Goal: Communication & Community: Participate in discussion

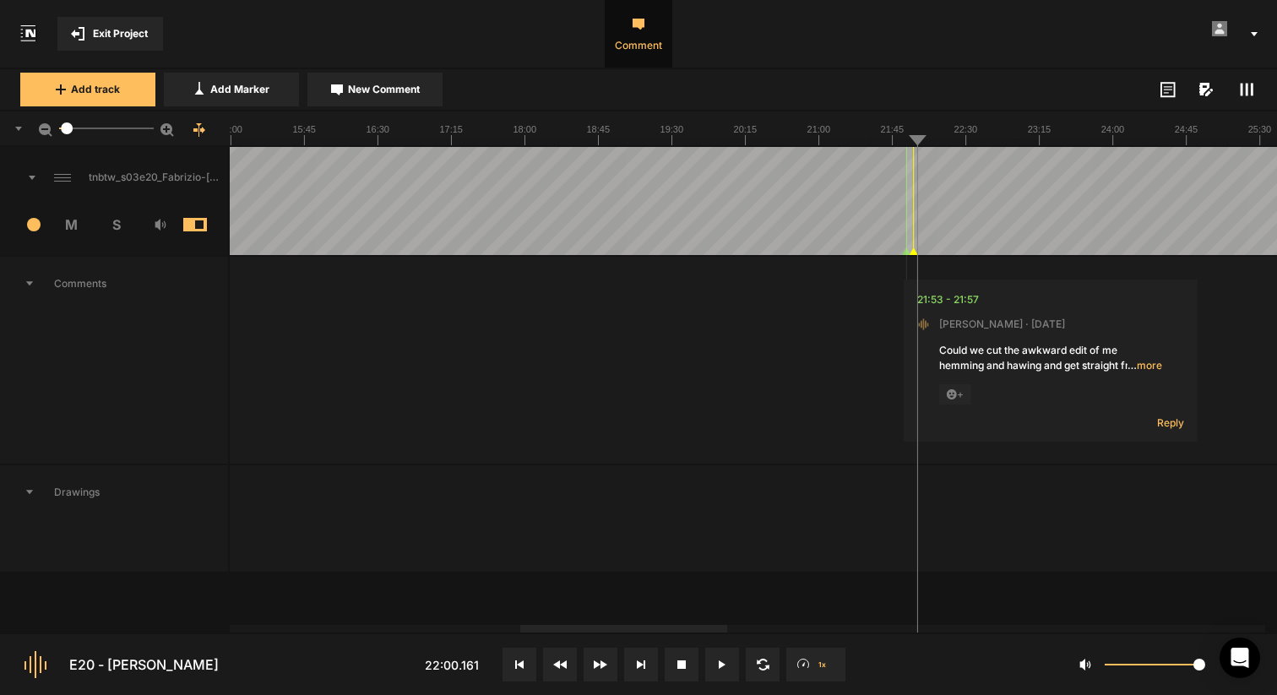
click at [1140, 363] on span "… more" at bounding box center [1145, 365] width 35 height 15
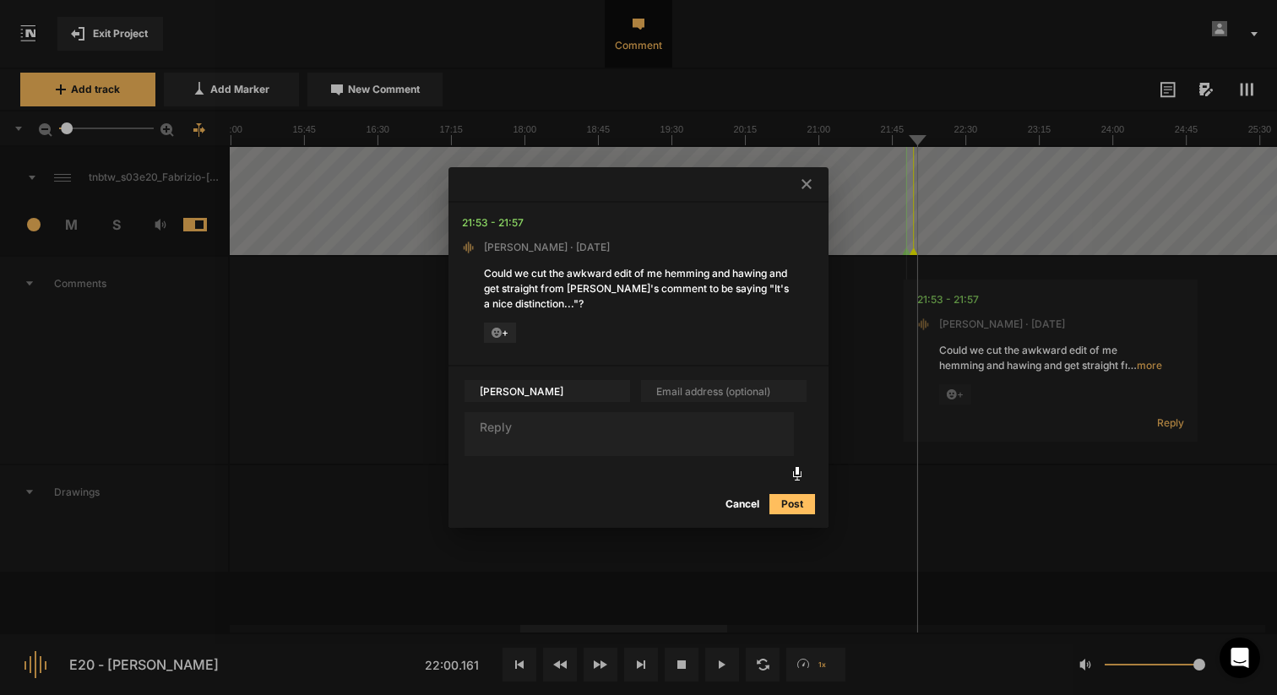
click at [804, 182] on icon at bounding box center [807, 184] width 10 height 10
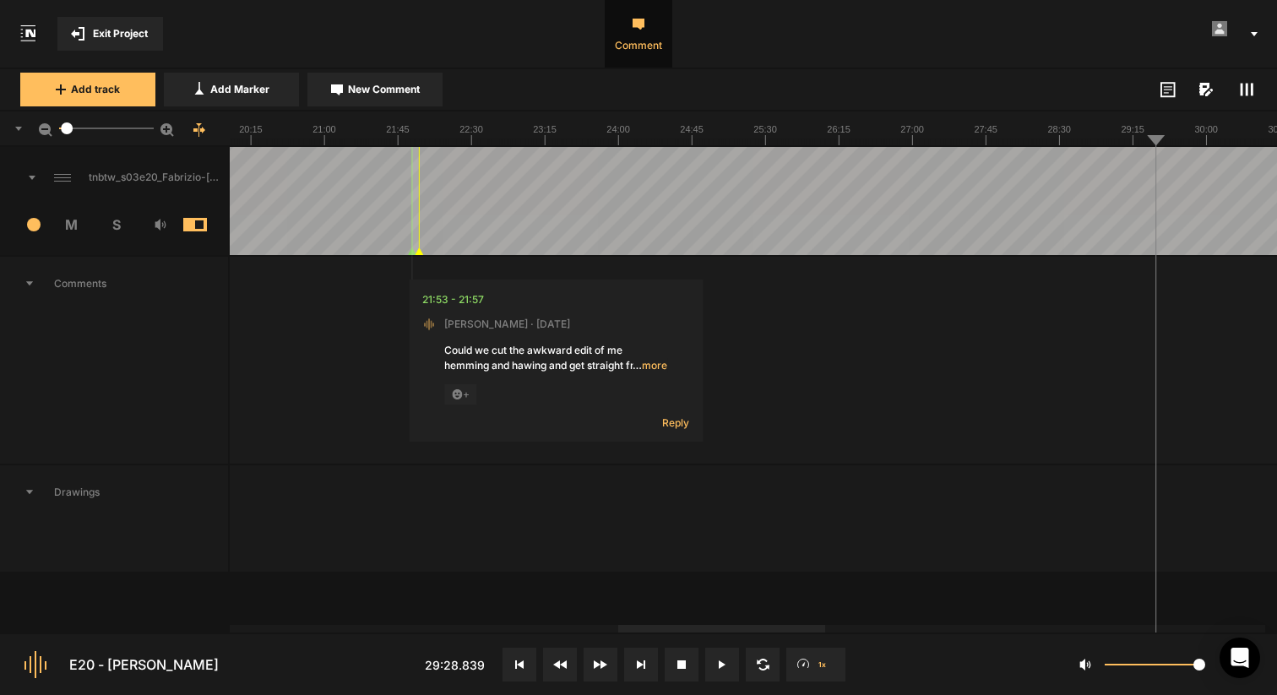
click at [1042, 182] on div at bounding box center [885, 201] width 5237 height 108
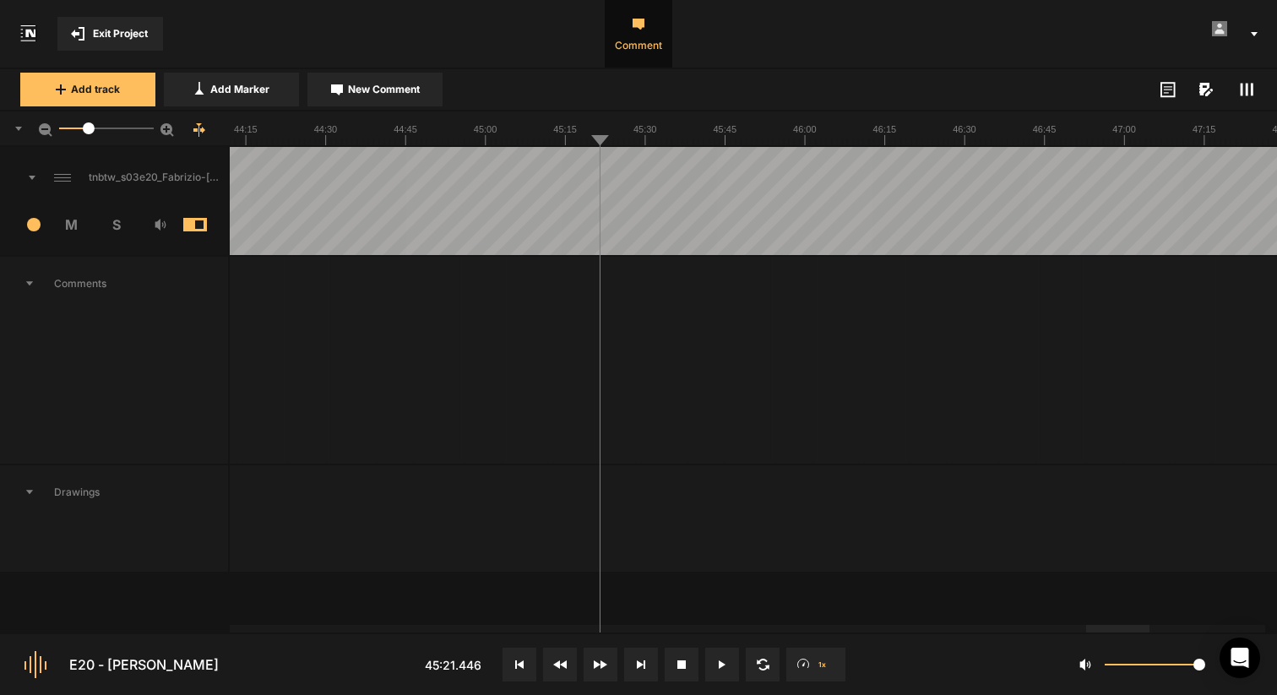
click at [645, 41] on span "Comment" at bounding box center [639, 34] width 68 height 68
click at [376, 89] on span "New Comment" at bounding box center [384, 89] width 72 height 15
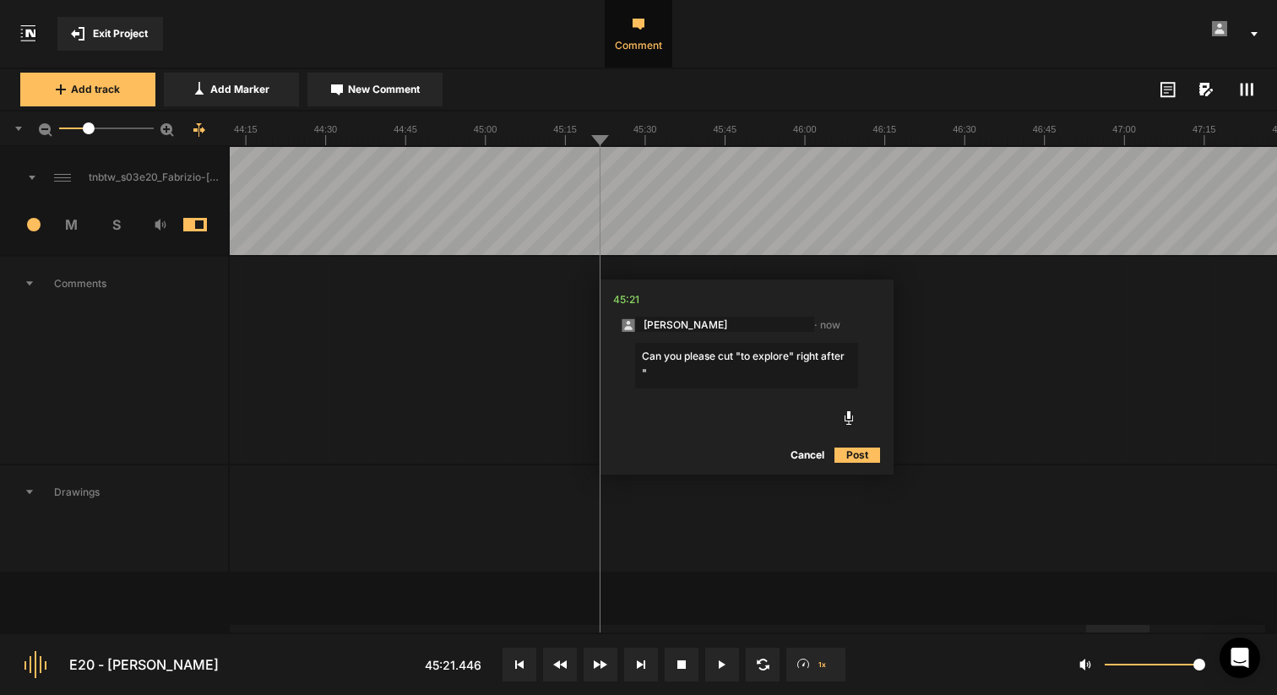
paste textarea "exploring a lot of stuff"
type textarea "Can you please cut "to explore" right after "exploring a lot of stuff"?"
click at [863, 454] on button "Post" at bounding box center [858, 455] width 46 height 20
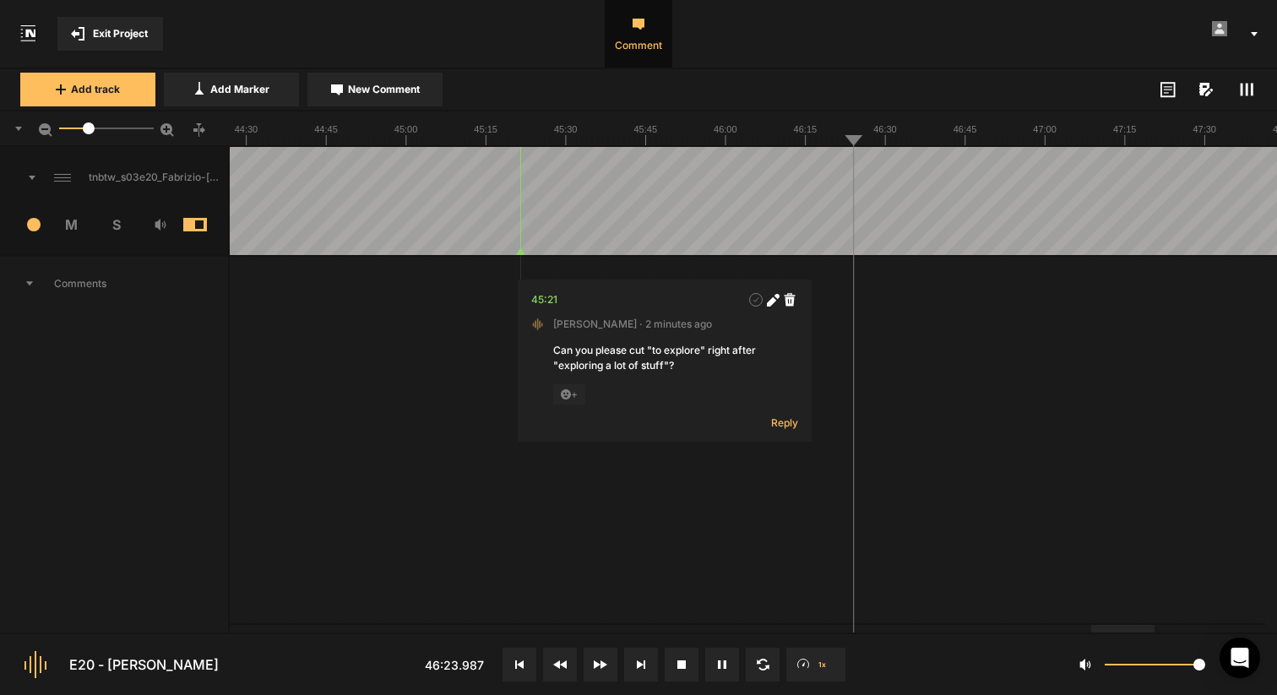
click at [822, 139] on line at bounding box center [822, 142] width 0 height 7
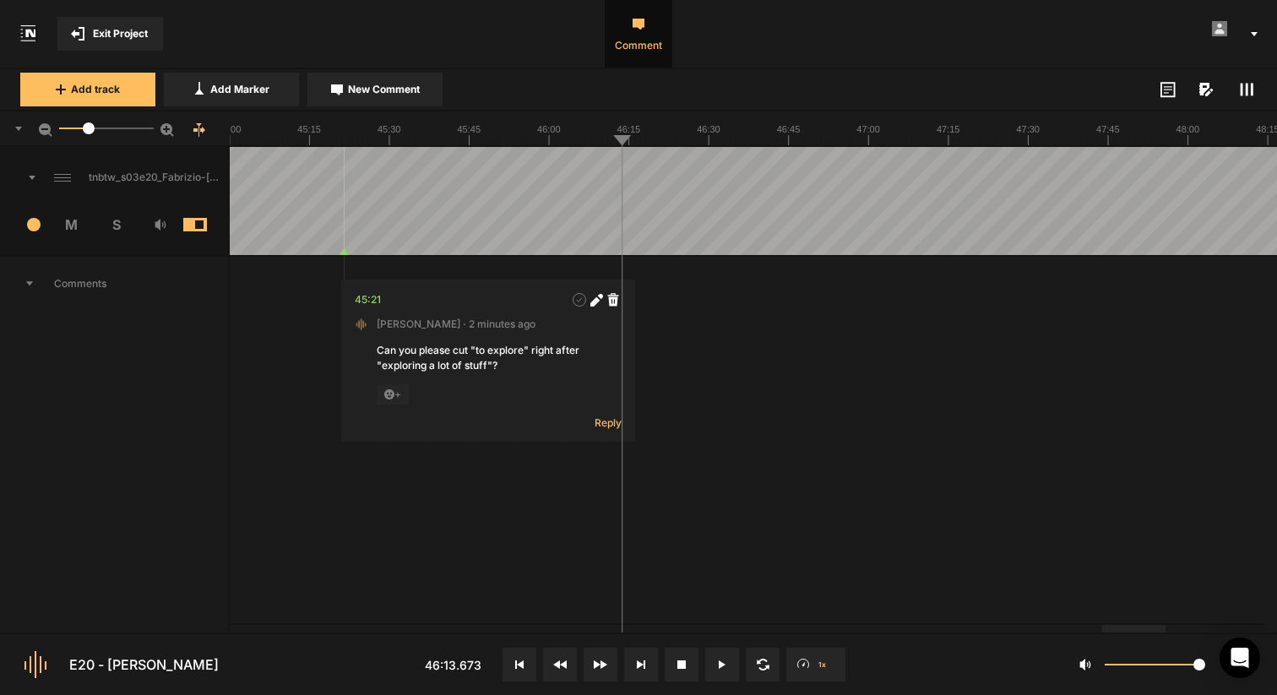
click at [381, 97] on button "New Comment" at bounding box center [374, 90] width 135 height 34
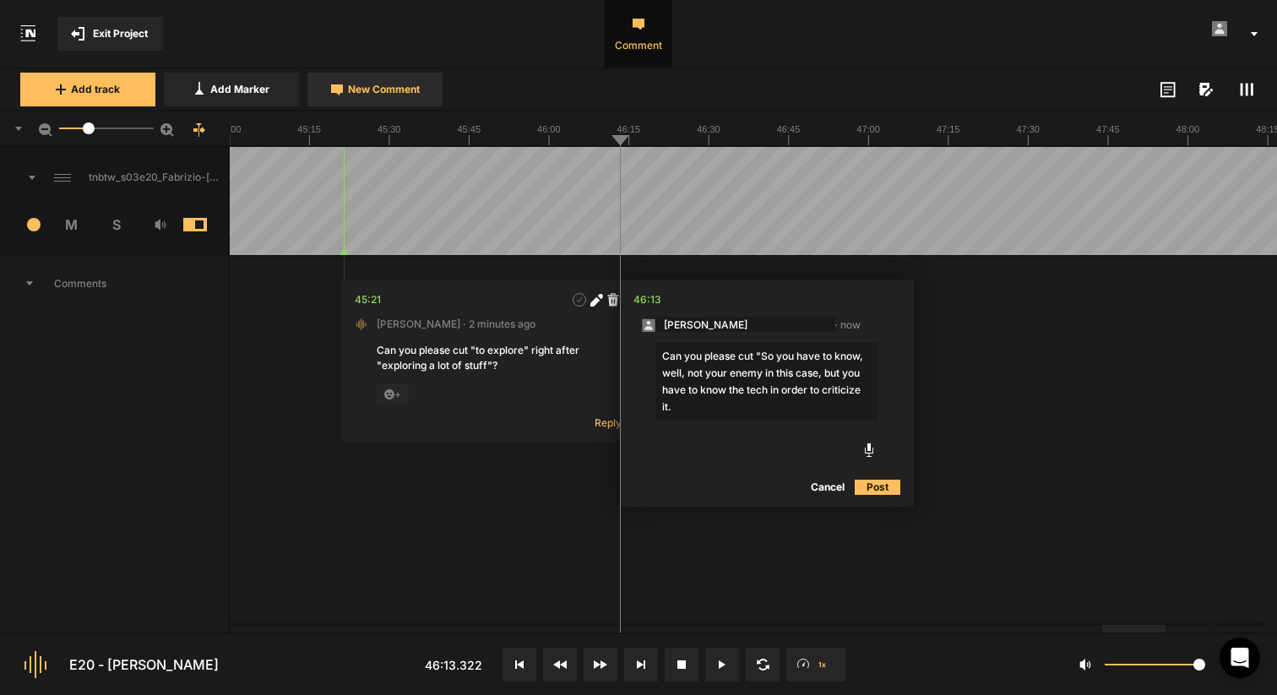
type textarea "Can you please cut "So you have to know, well, not your enemy in this case, but…"
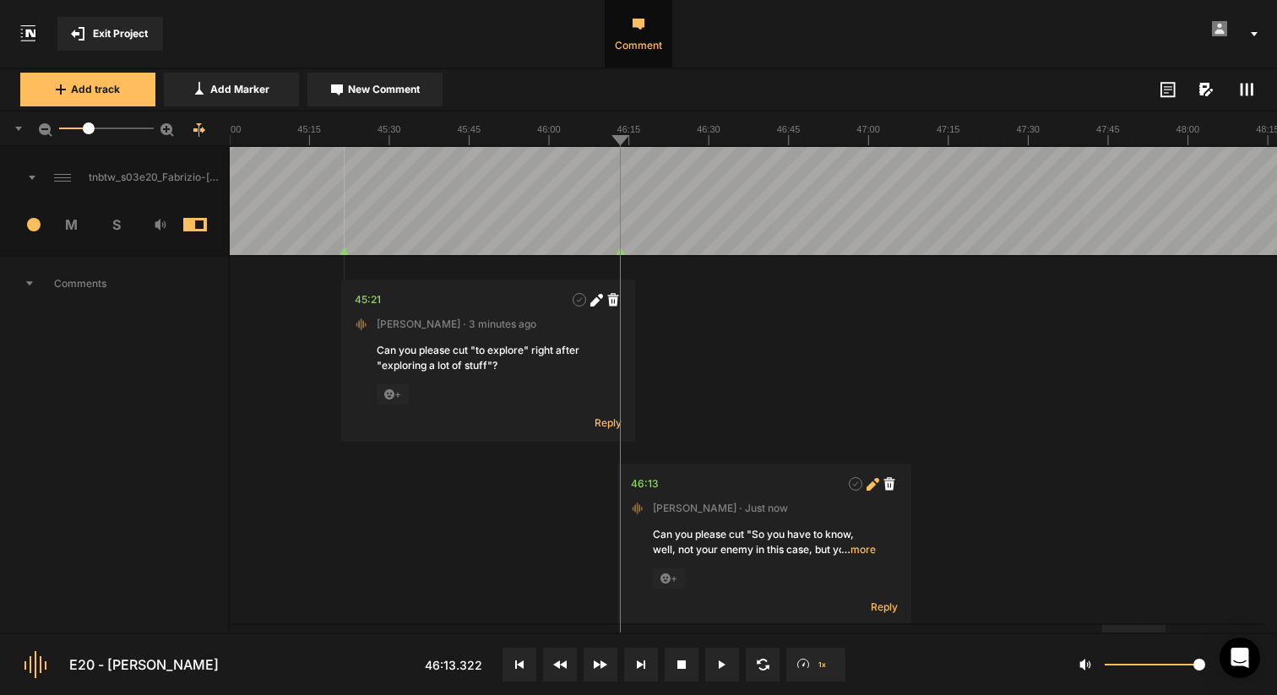
click at [869, 482] on icon at bounding box center [873, 484] width 13 height 13
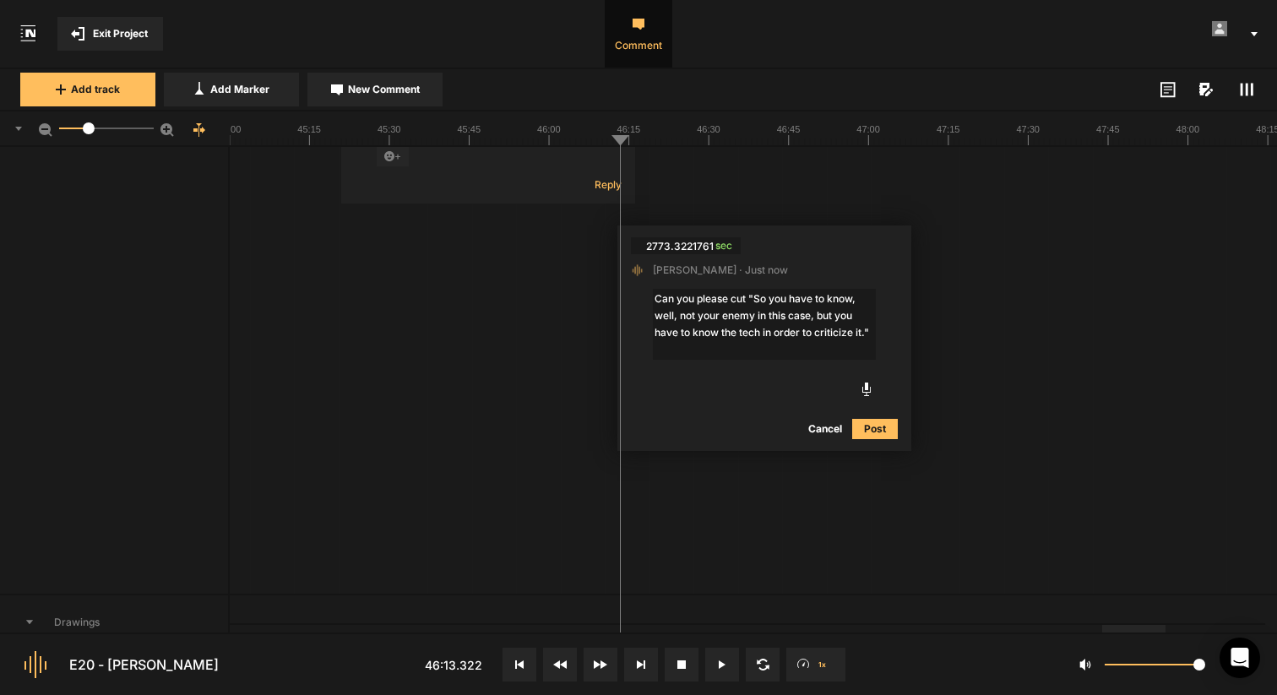
scroll to position [228, 0]
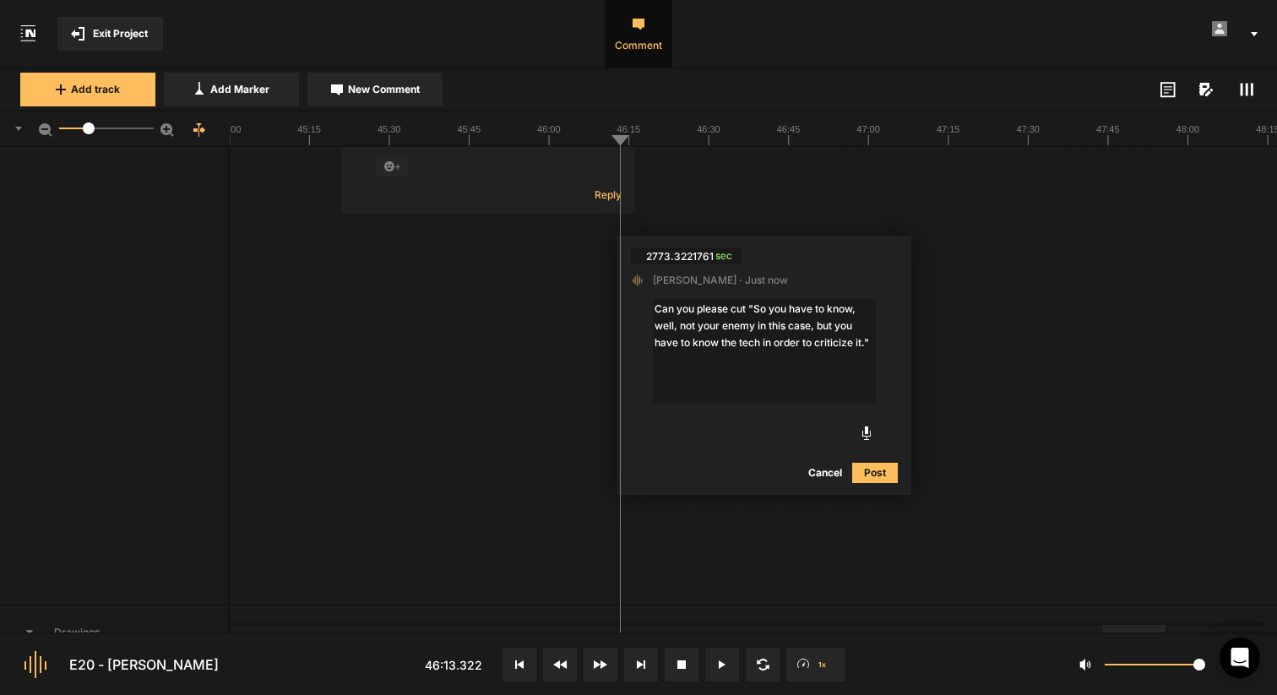
click at [753, 313] on textarea "Can you please cut "So you have to know, well, not your enemy in this case, but…" at bounding box center [764, 351] width 223 height 105
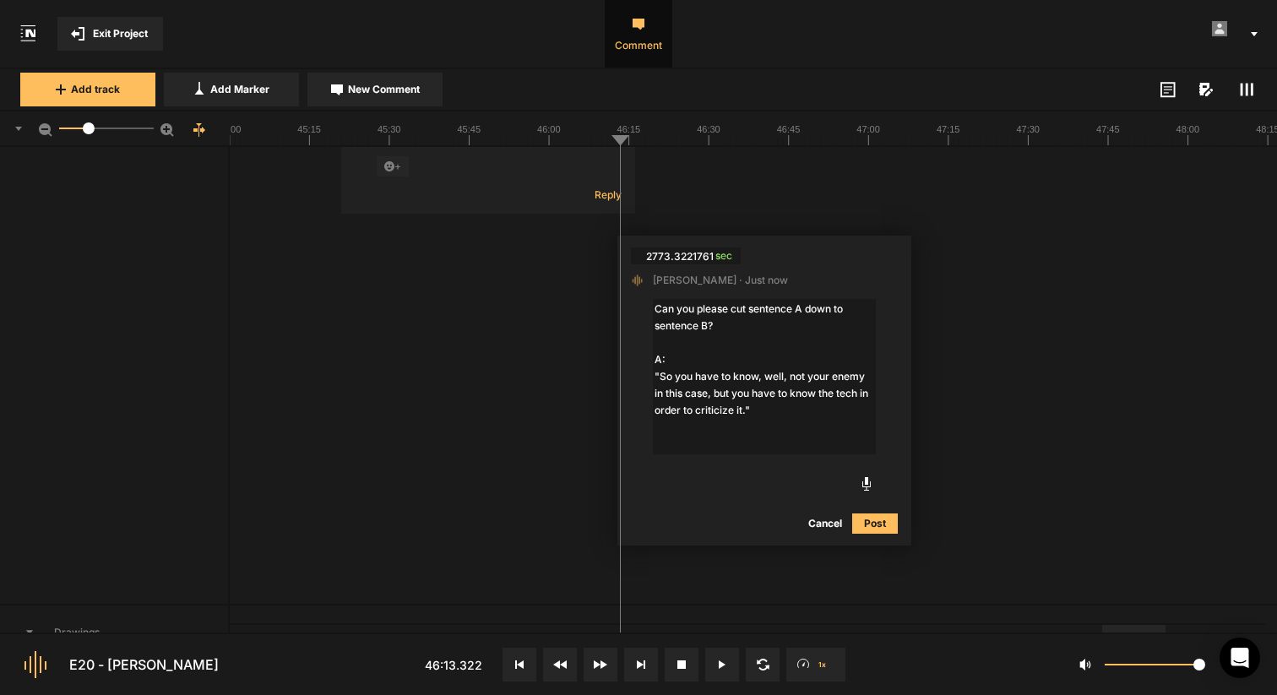
click at [830, 405] on textarea "Can you please cut sentence A down to sentence B? A: "So you have to know, well…" at bounding box center [764, 376] width 223 height 155
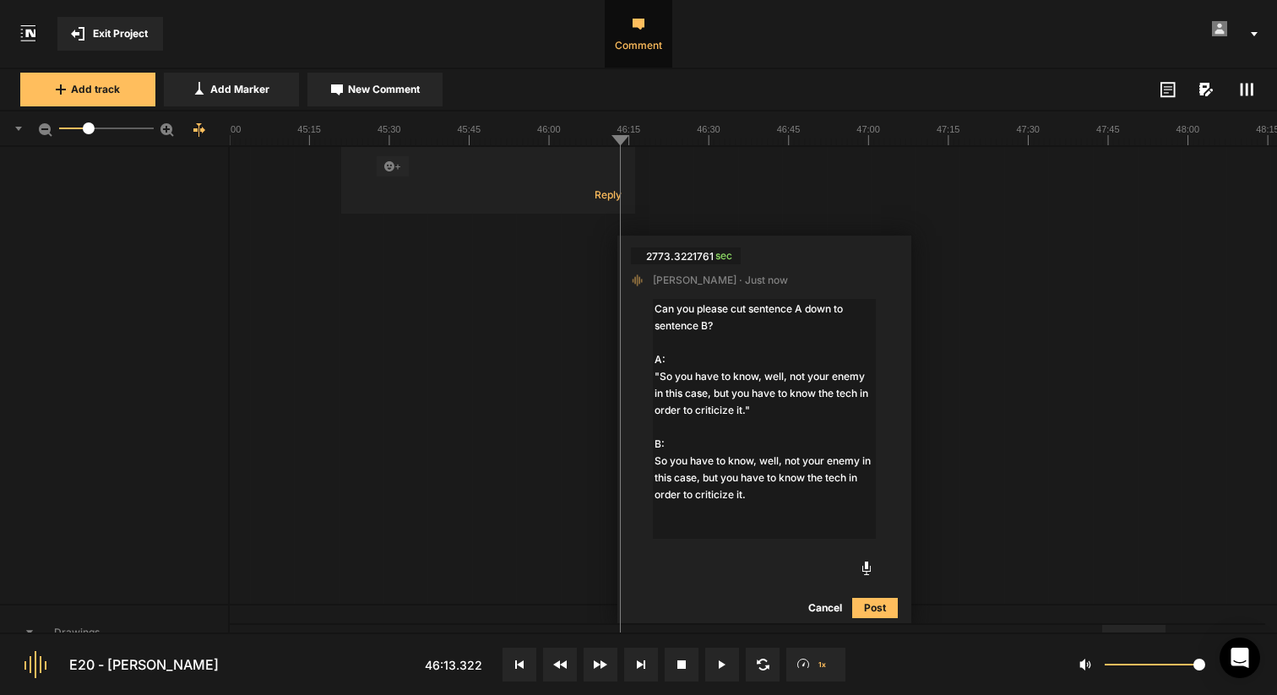
drag, startPoint x: 727, startPoint y: 460, endPoint x: 777, endPoint y: 477, distance: 52.6
click at [777, 477] on textarea "Can you please cut sentence A down to sentence B? A: "So you have to know, well…" at bounding box center [764, 419] width 223 height 240
drag, startPoint x: 777, startPoint y: 476, endPoint x: 731, endPoint y: 458, distance: 50.0
click at [731, 458] on textarea "Can you please cut sentence A down to sentence B? A: "So you have to know, well…" at bounding box center [764, 419] width 223 height 240
click at [739, 461] on textarea "Can you please cut sentence A down to sentence B? A: "So you have to know, well…" at bounding box center [764, 410] width 223 height 223
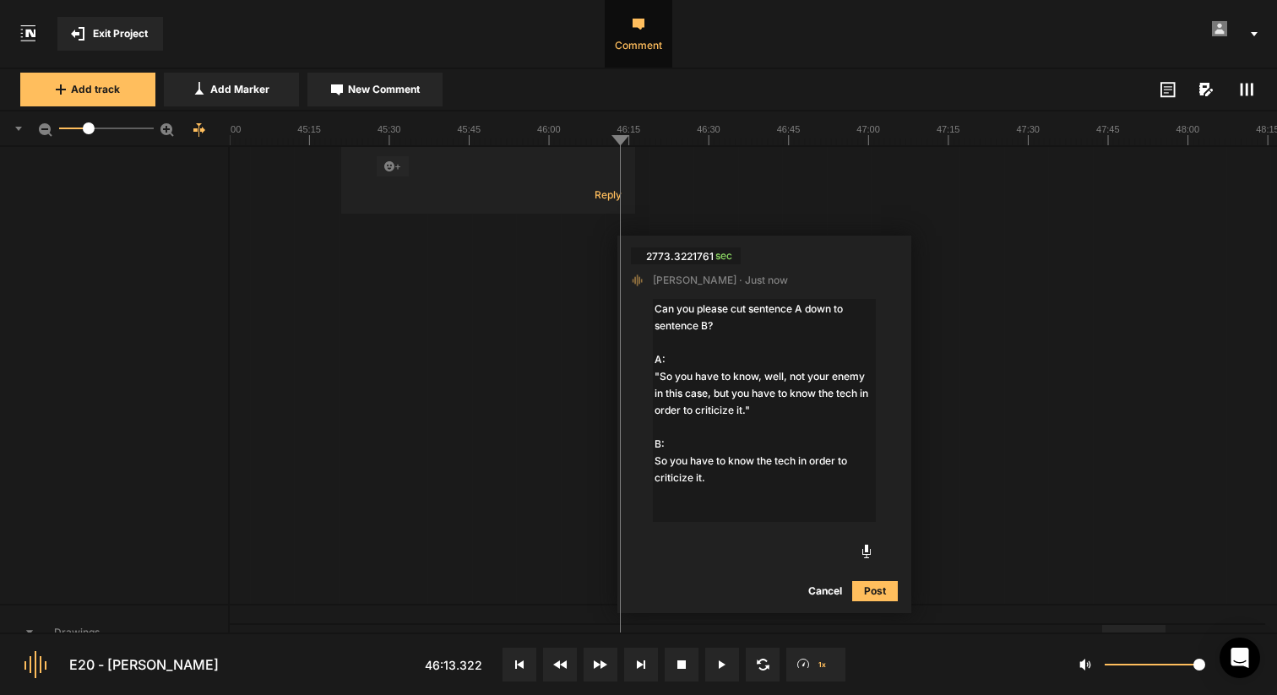
drag, startPoint x: 723, startPoint y: 462, endPoint x: 617, endPoint y: 462, distance: 106.4
click at [617, 462] on nt-comment "2773.3221761847894 sec [PERSON_NAME] · Just now Can you please cut sentence A d…" at bounding box center [764, 425] width 294 height 378
click at [669, 459] on textarea "Can you please cut sentence A down to sentence B? A: "So you have to know, well…" at bounding box center [764, 393] width 223 height 189
type textarea "Can you please cut sentence A down to sentence B? A: "So you have to know, well…"
click at [865, 552] on button "Post" at bounding box center [875, 557] width 46 height 20
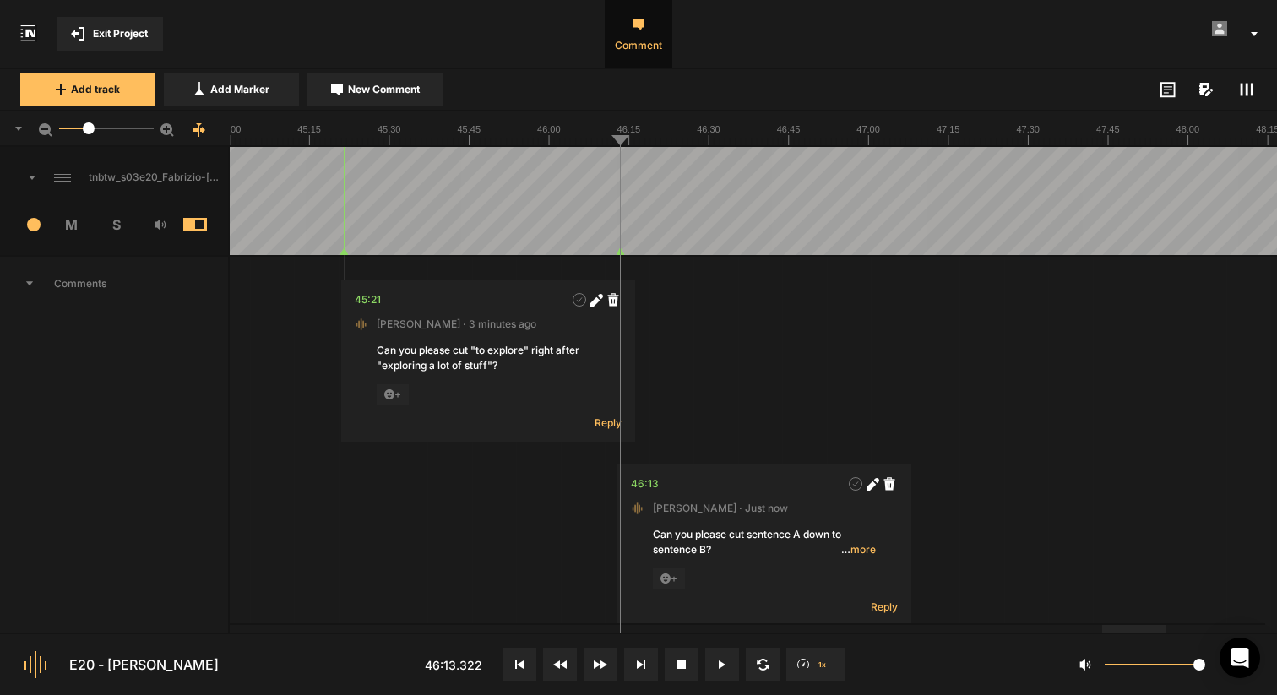
scroll to position [1, 0]
